Goal: Task Accomplishment & Management: Use online tool/utility

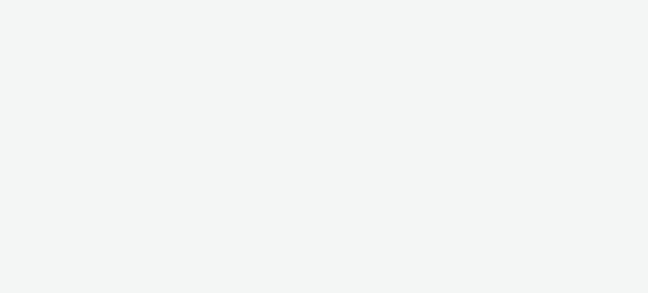
select select "a1f58486-1528-4f8c-8610-e1cdd7553bc1"
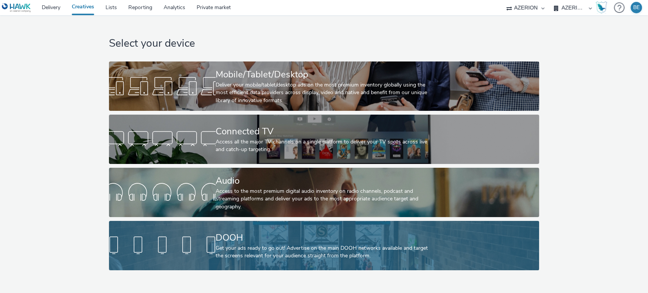
click at [230, 240] on div "DOOH" at bounding box center [323, 237] width 214 height 13
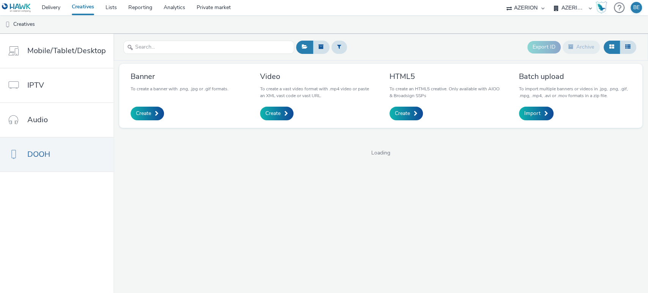
click at [179, 54] on div at bounding box center [208, 47] width 171 height 19
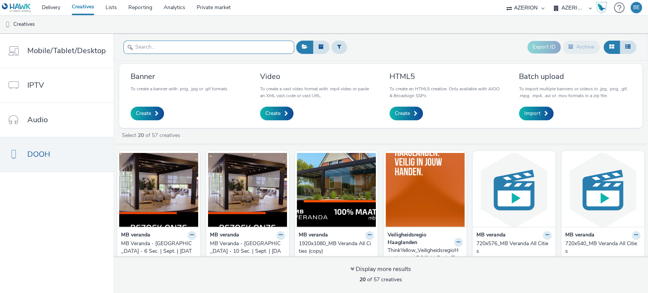
click at [167, 46] on input "text" at bounding box center [208, 47] width 171 height 13
paste input "ThinkYellow_VeiligheidsregioHaaglanden | DOOH | Basic Fit"
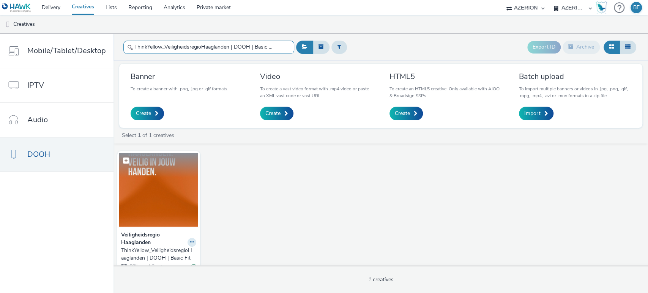
scroll to position [20, 0]
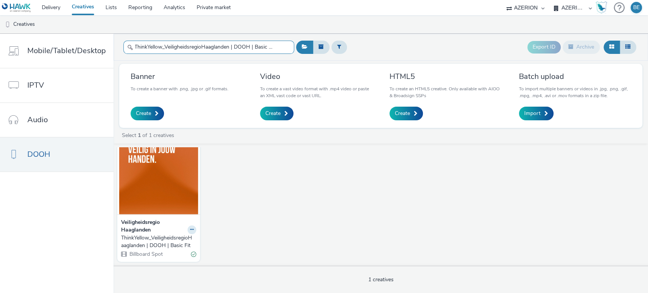
type input "ThinkYellow_VeiligheidsregioHaaglanden | DOOH | Basic Fit"
click at [137, 224] on strong "Veiligheidsregio Haaglanden" at bounding box center [153, 227] width 65 height 16
click at [133, 219] on strong "Veiligheidsregio Haaglanden" at bounding box center [153, 227] width 65 height 16
click at [145, 234] on div "ThinkYellow_VeiligheidsregioHaaglanden | DOOH | Basic Fit" at bounding box center [157, 242] width 72 height 16
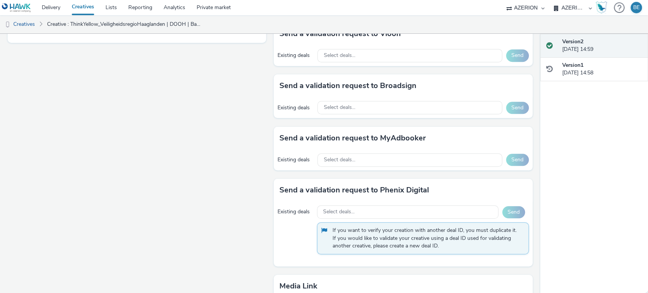
scroll to position [452, 0]
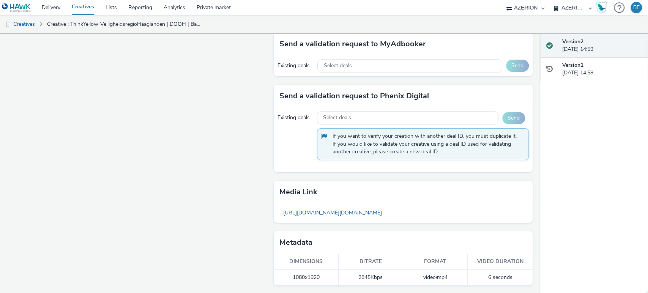
click at [522, 48] on div "Send a validation request to MyAdbooker" at bounding box center [403, 44] width 258 height 23
click at [516, 49] on div "Send a validation request to MyAdbooker" at bounding box center [403, 44] width 258 height 23
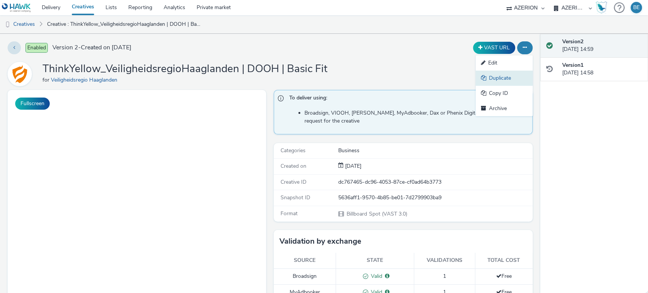
scroll to position [0, 0]
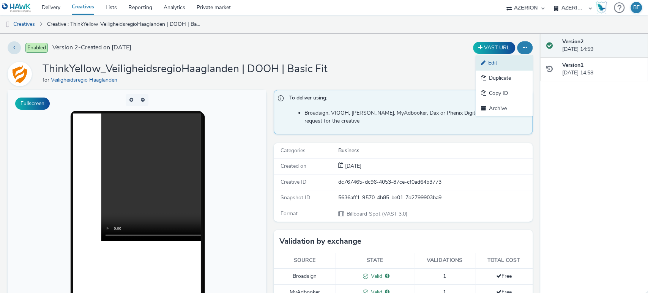
click at [493, 64] on link "Edit" at bounding box center [504, 62] width 57 height 15
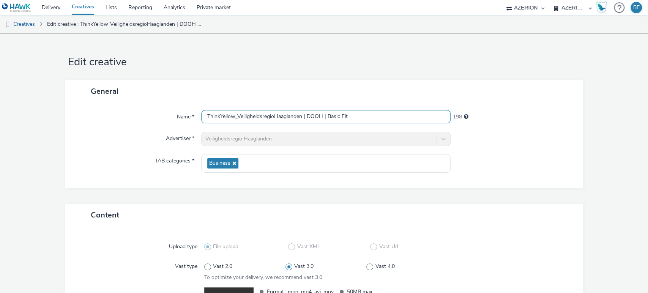
click at [257, 110] on input "ThinkYellow_VeiligheidsregioHaaglanden | DOOH | Basic Fit" at bounding box center [326, 116] width 250 height 13
click at [88, 10] on link "Creatives" at bounding box center [83, 7] width 34 height 15
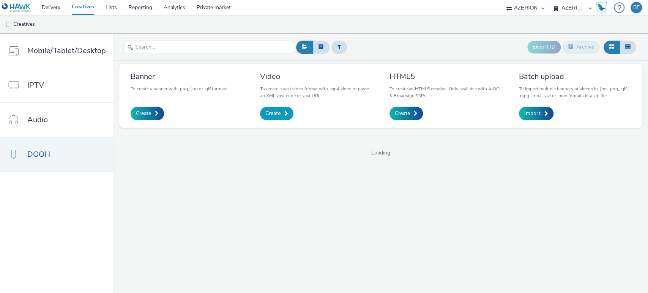
click at [282, 116] on link "Create" at bounding box center [276, 114] width 33 height 14
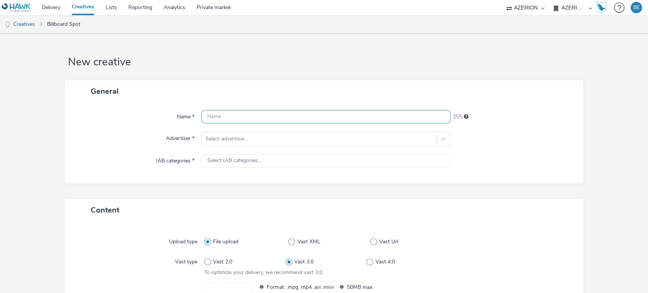
click at [266, 117] on input "text" at bounding box center [326, 116] width 250 height 13
paste input "ThinkYellow_VeiligheidsregioHaaglanden | DOOH | Basic Fit"
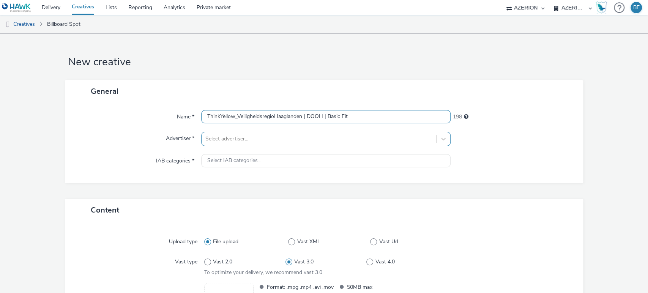
type input "ThinkYellow_VeiligheidsregioHaaglanden | DOOH | Basic Fit"
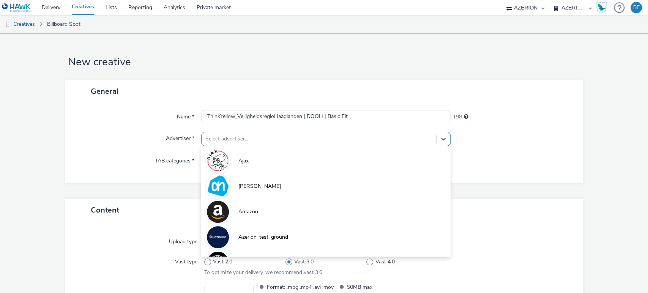
click at [233, 143] on div "option Ajax focused, 1 of 10. 10 results available. Use Up and Down to choose o…" at bounding box center [326, 139] width 250 height 14
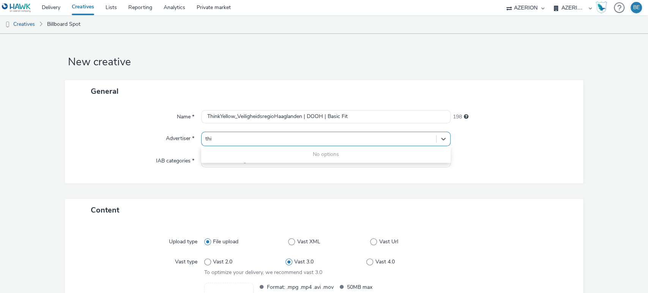
type input "thin"
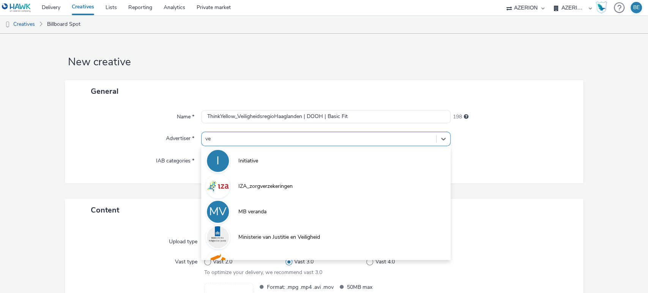
type input "vei"
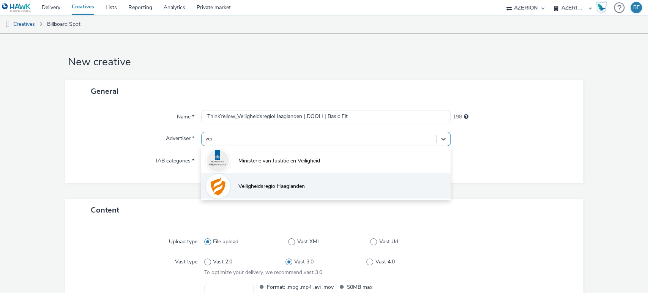
click at [321, 189] on li "Veiligheidsregio Haaglanden" at bounding box center [326, 185] width 250 height 25
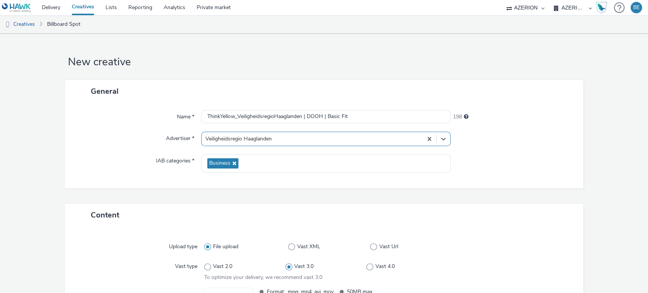
scroll to position [100, 0]
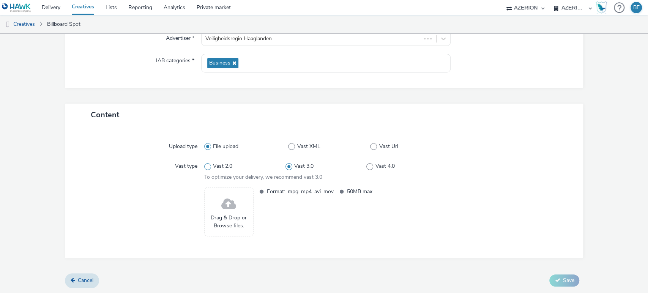
click at [206, 168] on span at bounding box center [207, 166] width 7 height 7
click at [206, 168] on input "Vast 2.0" at bounding box center [206, 166] width 5 height 5
radio input "true"
radio input "false"
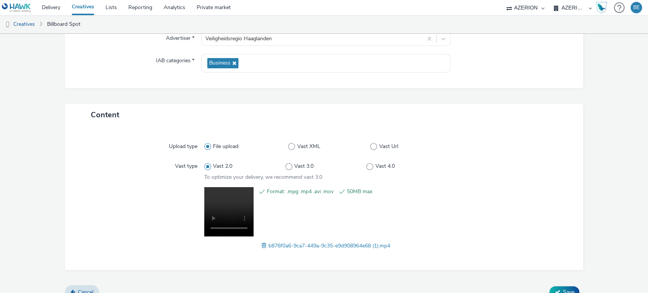
click at [591, 230] on form "New creative General Name * ThinkYellow_VeiligheidsregioHaaglanden | DOOH | Bas…" at bounding box center [324, 120] width 648 height 372
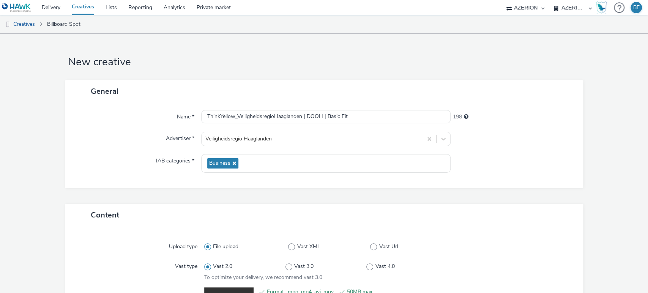
scroll to position [111, 0]
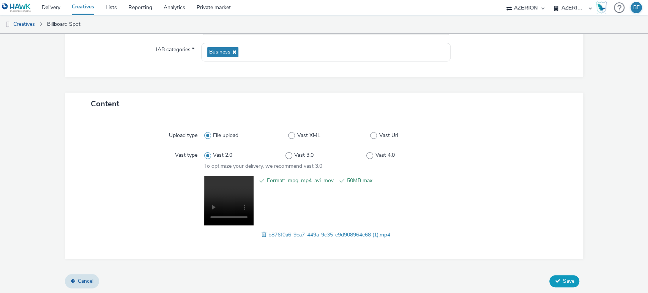
click at [555, 281] on button "Save" at bounding box center [564, 281] width 30 height 12
